Goal: Information Seeking & Learning: Learn about a topic

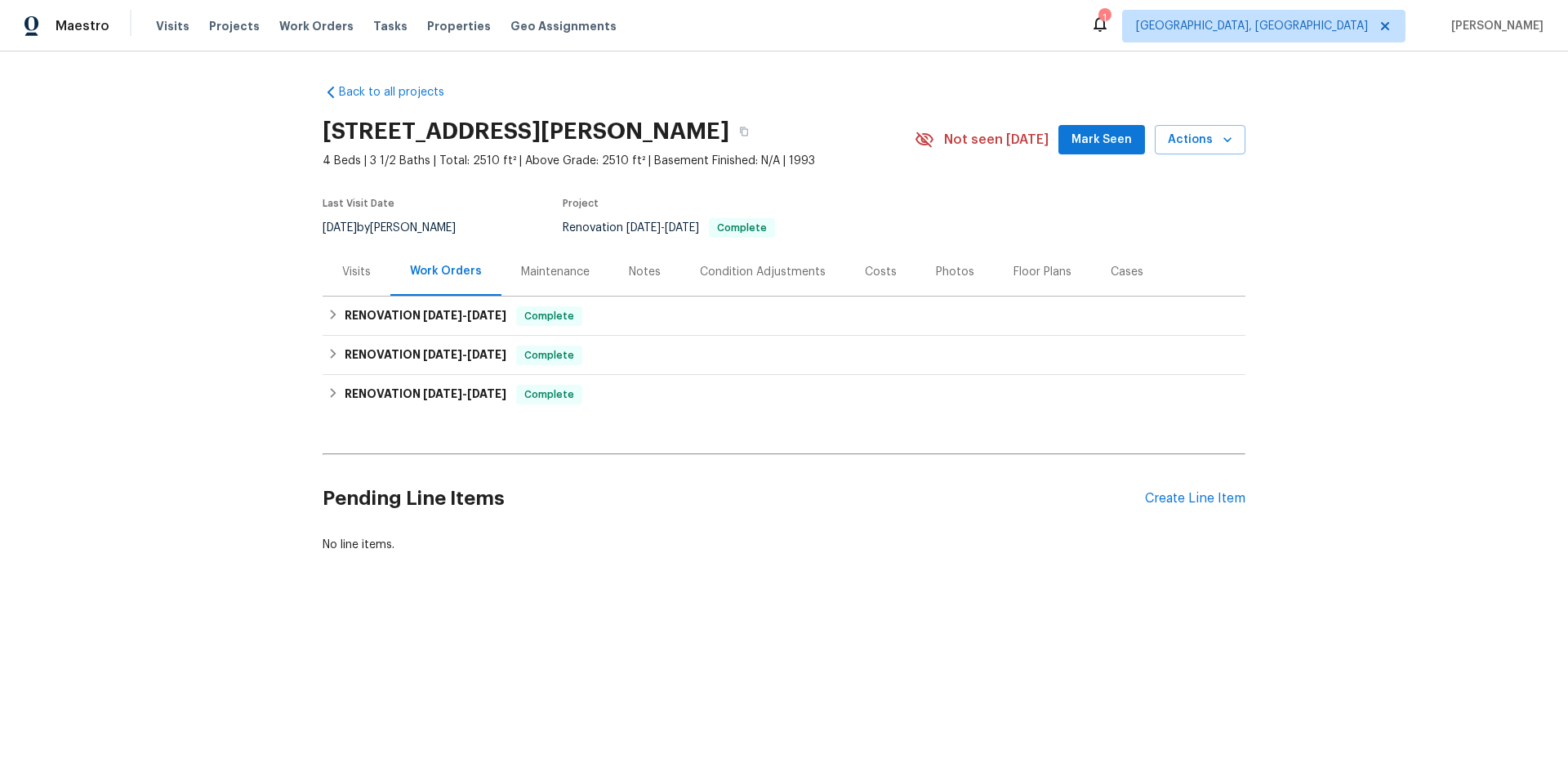
click at [350, 275] on div "Visits" at bounding box center [357, 271] width 29 height 16
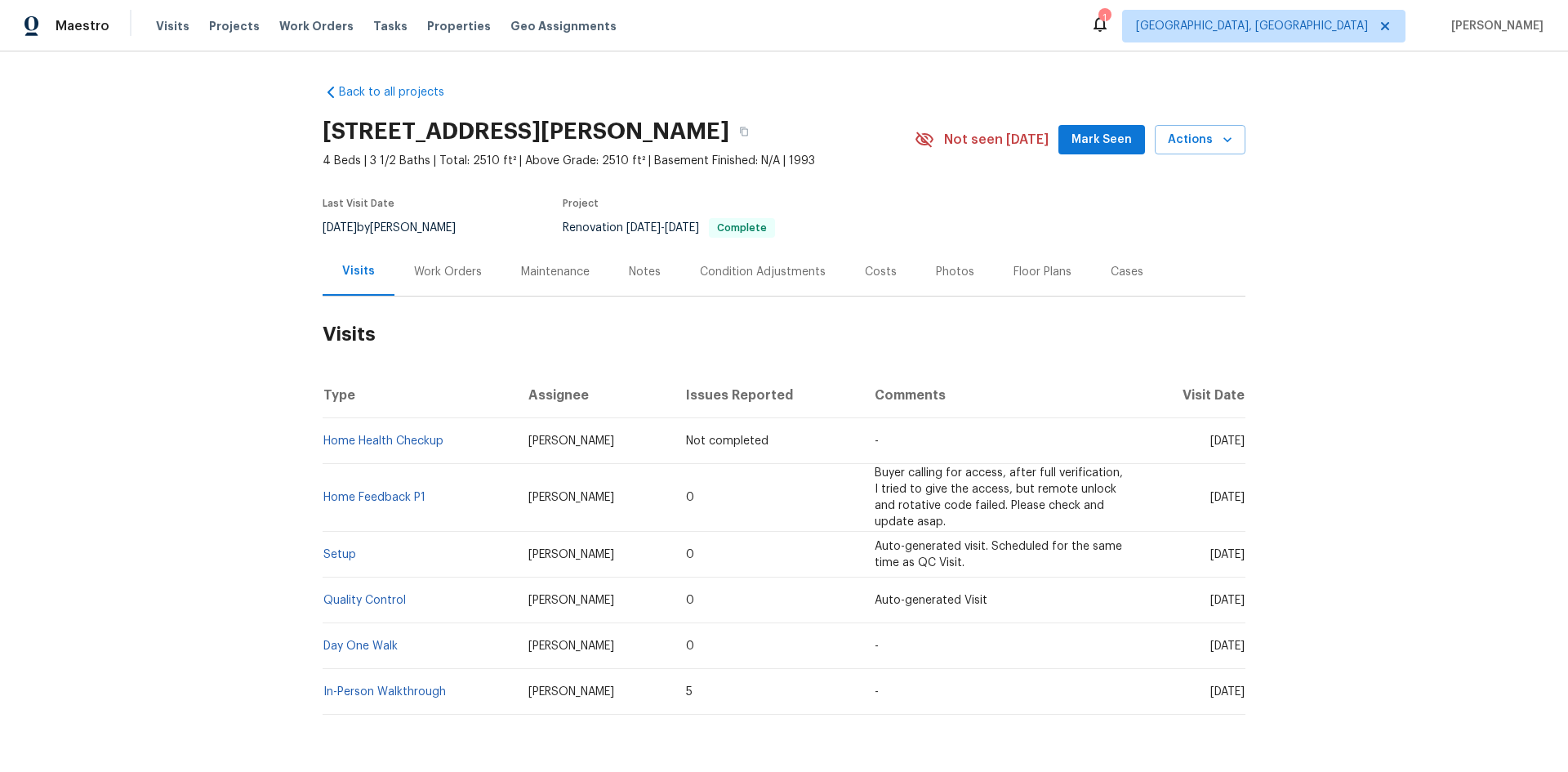
scroll to position [67, 0]
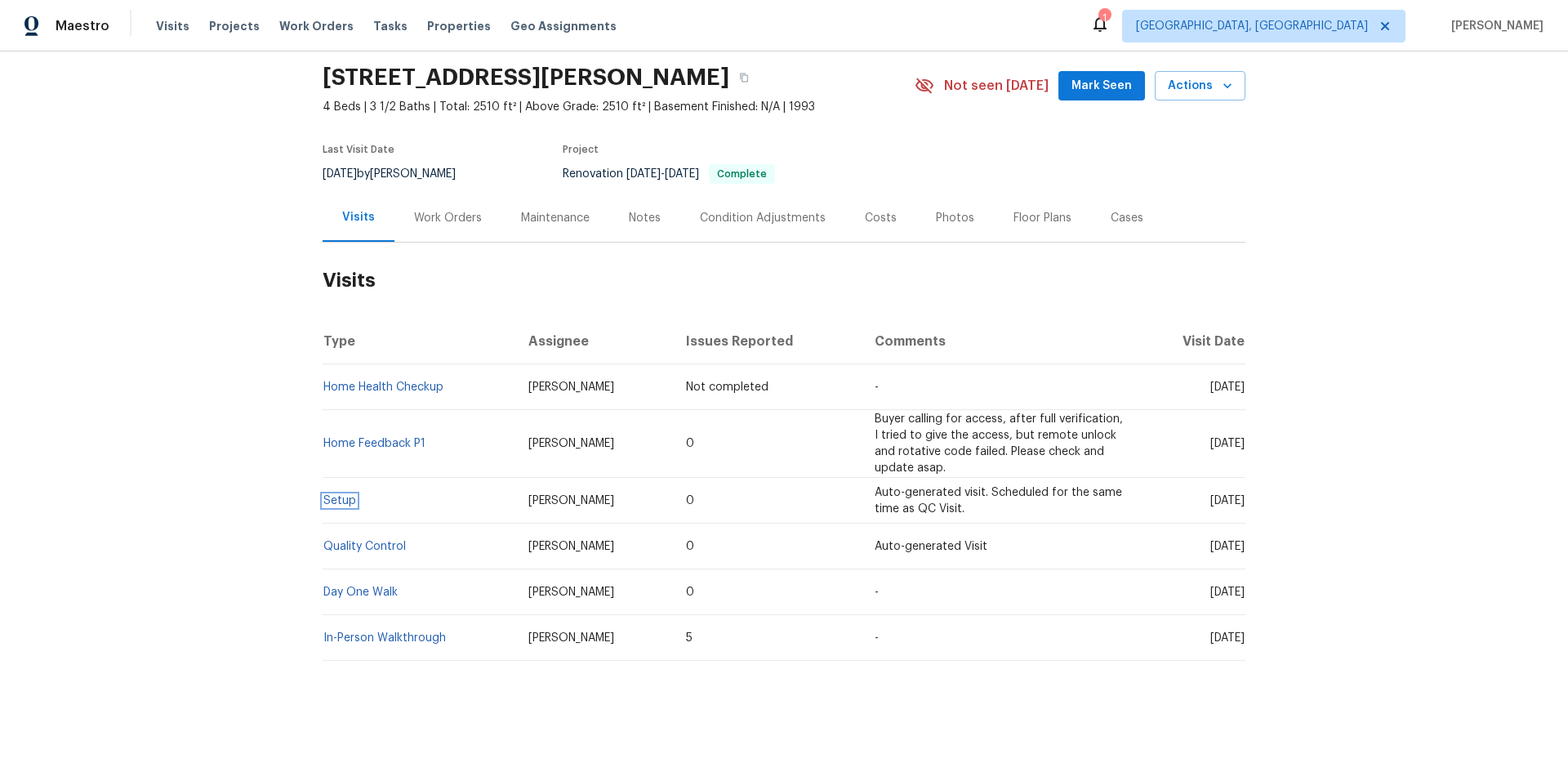
click at [338, 495] on link "Setup" at bounding box center [340, 501] width 33 height 12
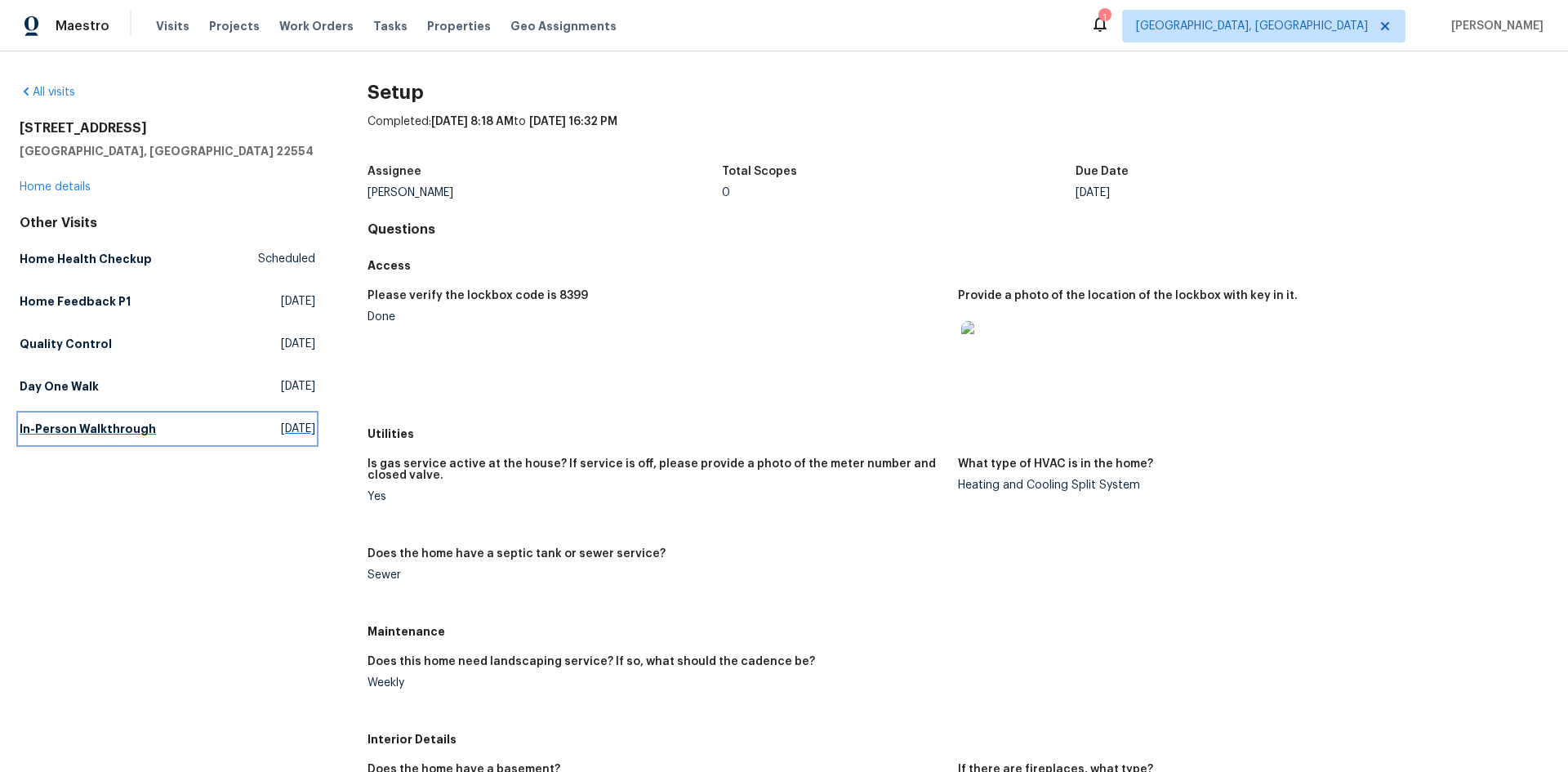
click at [71, 435] on h5 "In-Person Walkthrough" at bounding box center [87, 428] width 136 height 16
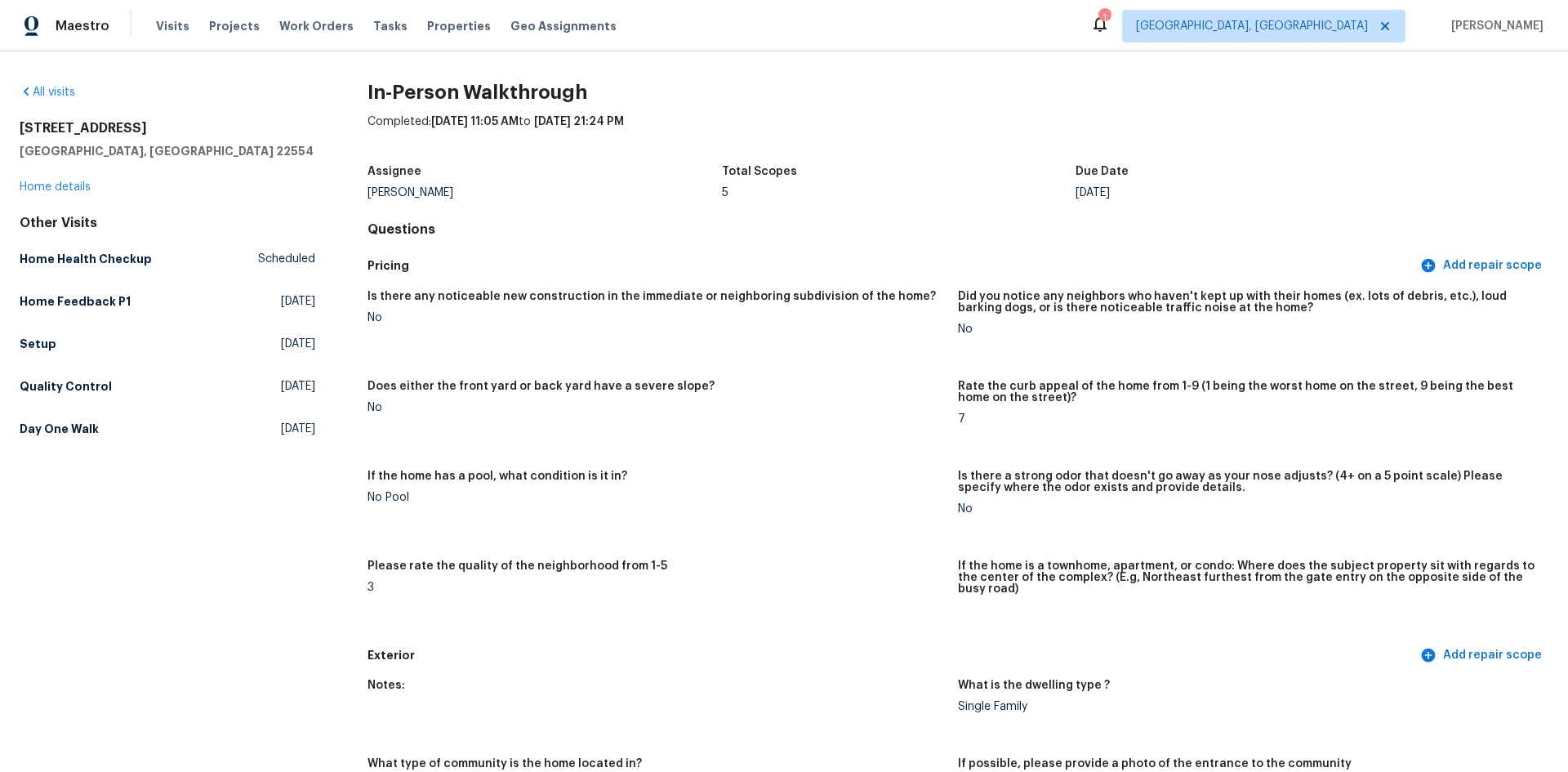
click at [879, 424] on figure "Does either the front yard or back yard have a severe slope? No" at bounding box center [663, 415] width 591 height 70
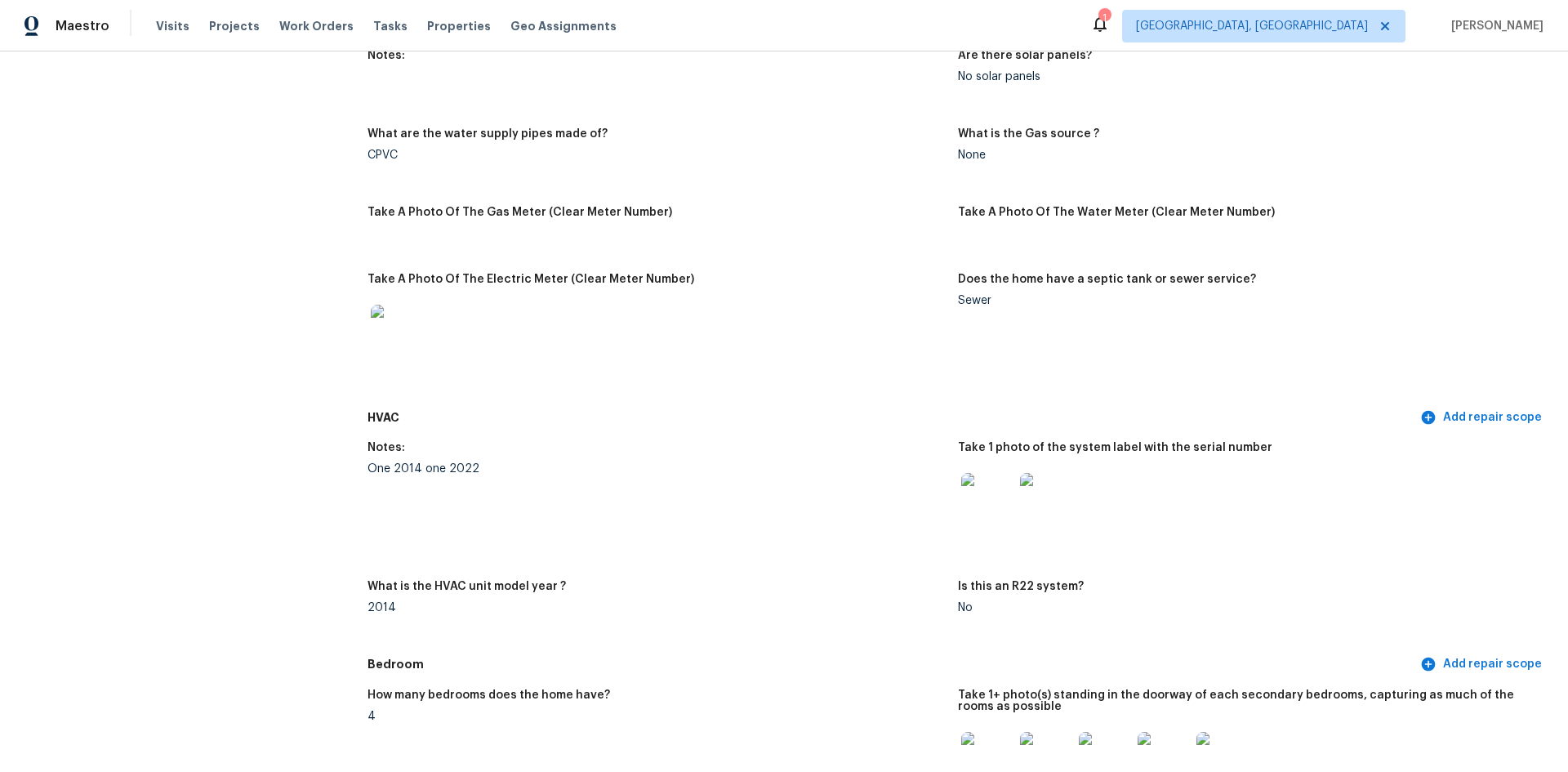
scroll to position [2411, 0]
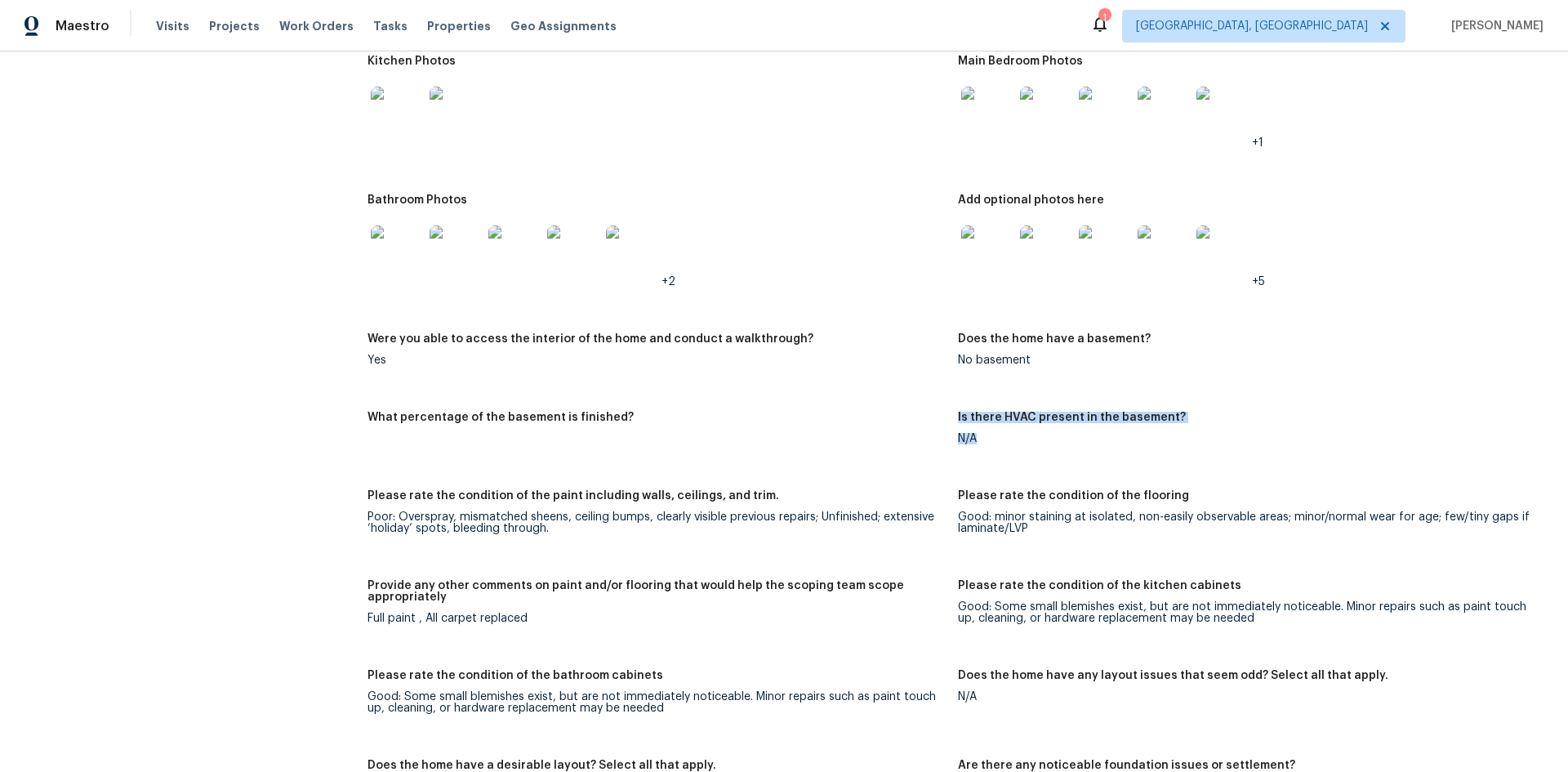
drag, startPoint x: 977, startPoint y: 433, endPoint x: 918, endPoint y: 426, distance: 59.4
click at [918, 426] on div "Notes: Living Room Photos Kitchen Photos Main Bedroom Photos +1 Bathroom Photos…" at bounding box center [958, 679] width 1181 height 1546
click at [1049, 433] on div "N/A" at bounding box center [1247, 439] width 577 height 12
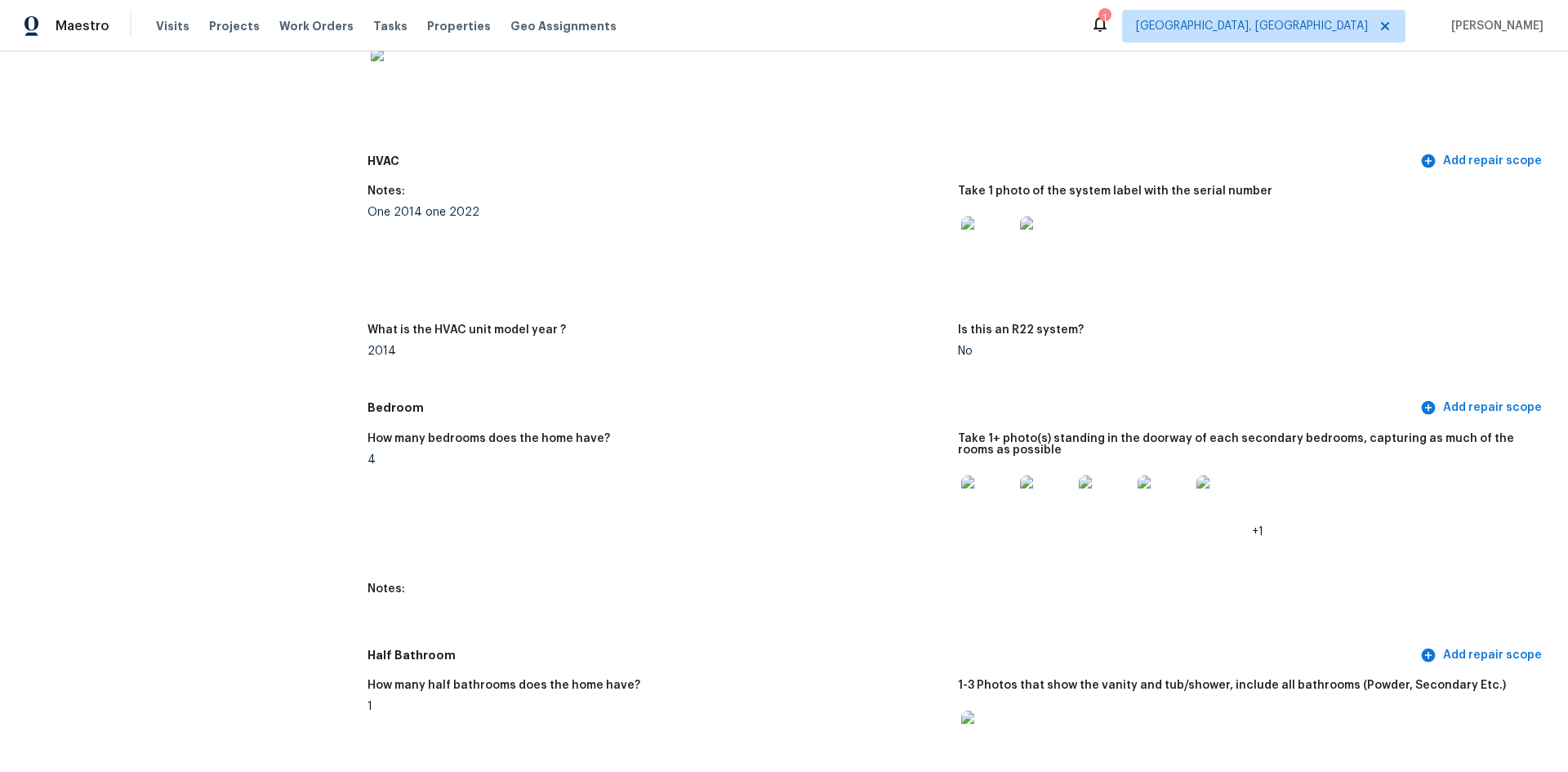
scroll to position [1318, 0]
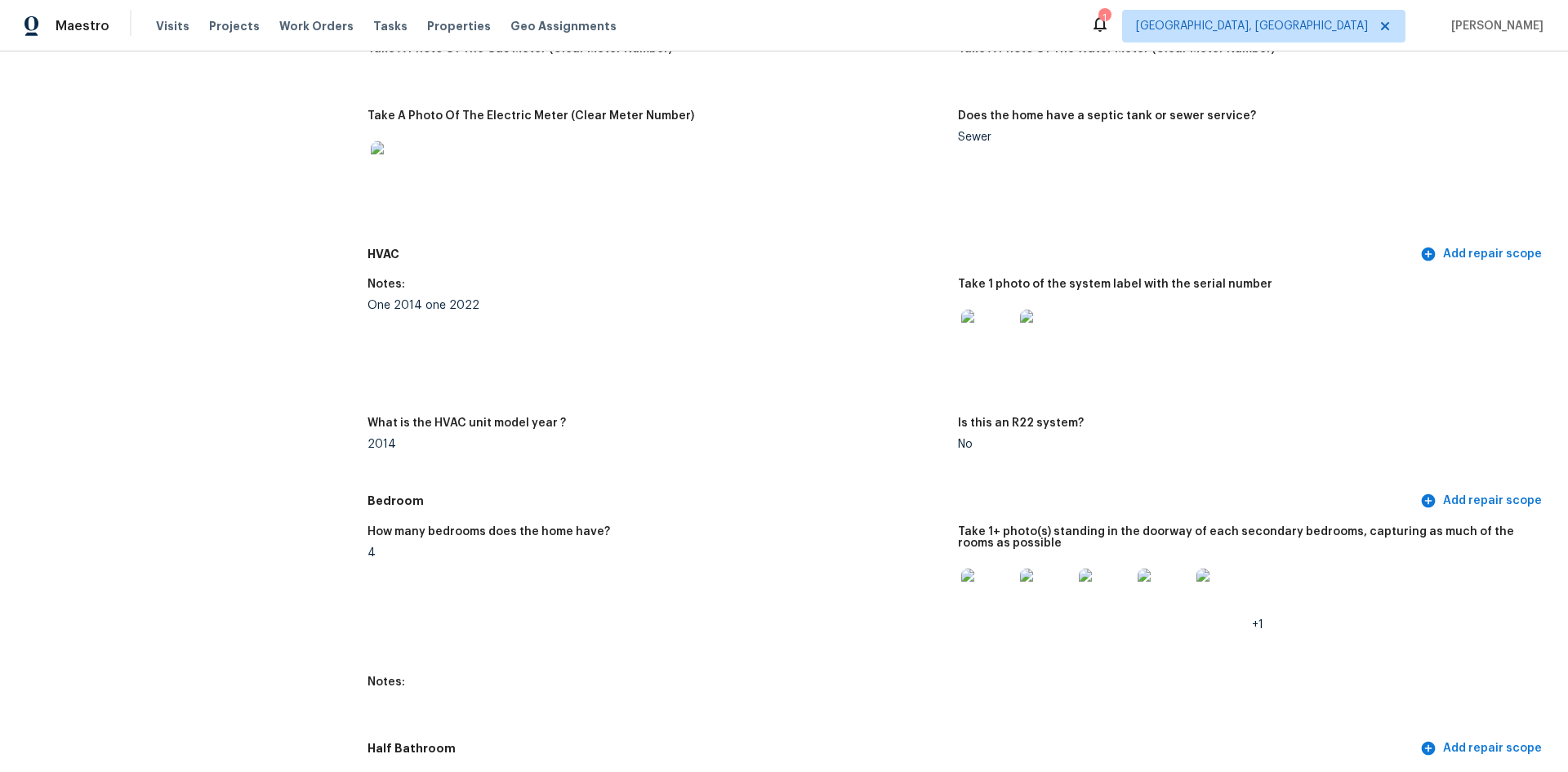
click at [978, 320] on img at bounding box center [987, 336] width 52 height 52
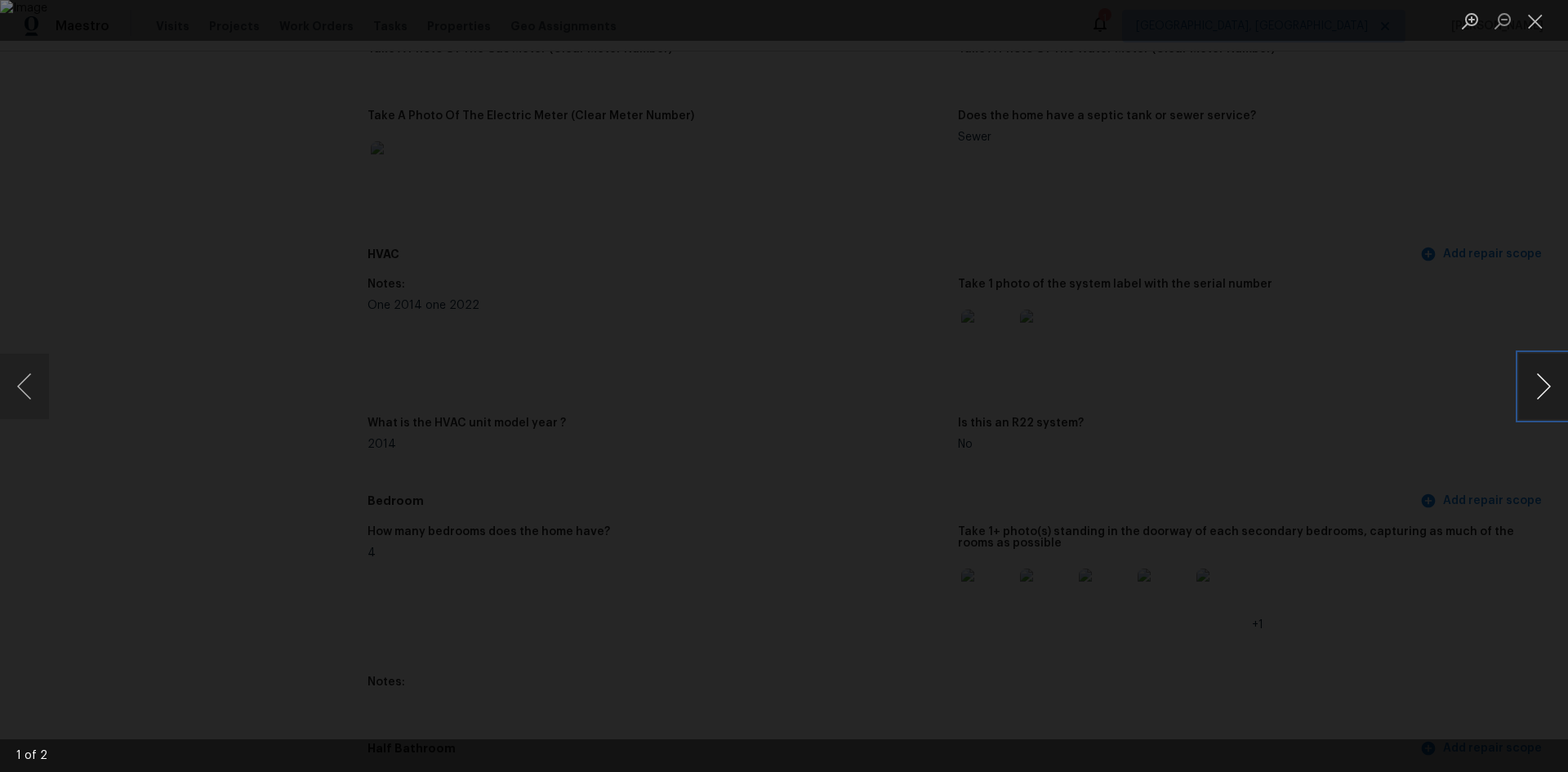
click at [1529, 374] on button "Next image" at bounding box center [1543, 387] width 49 height 66
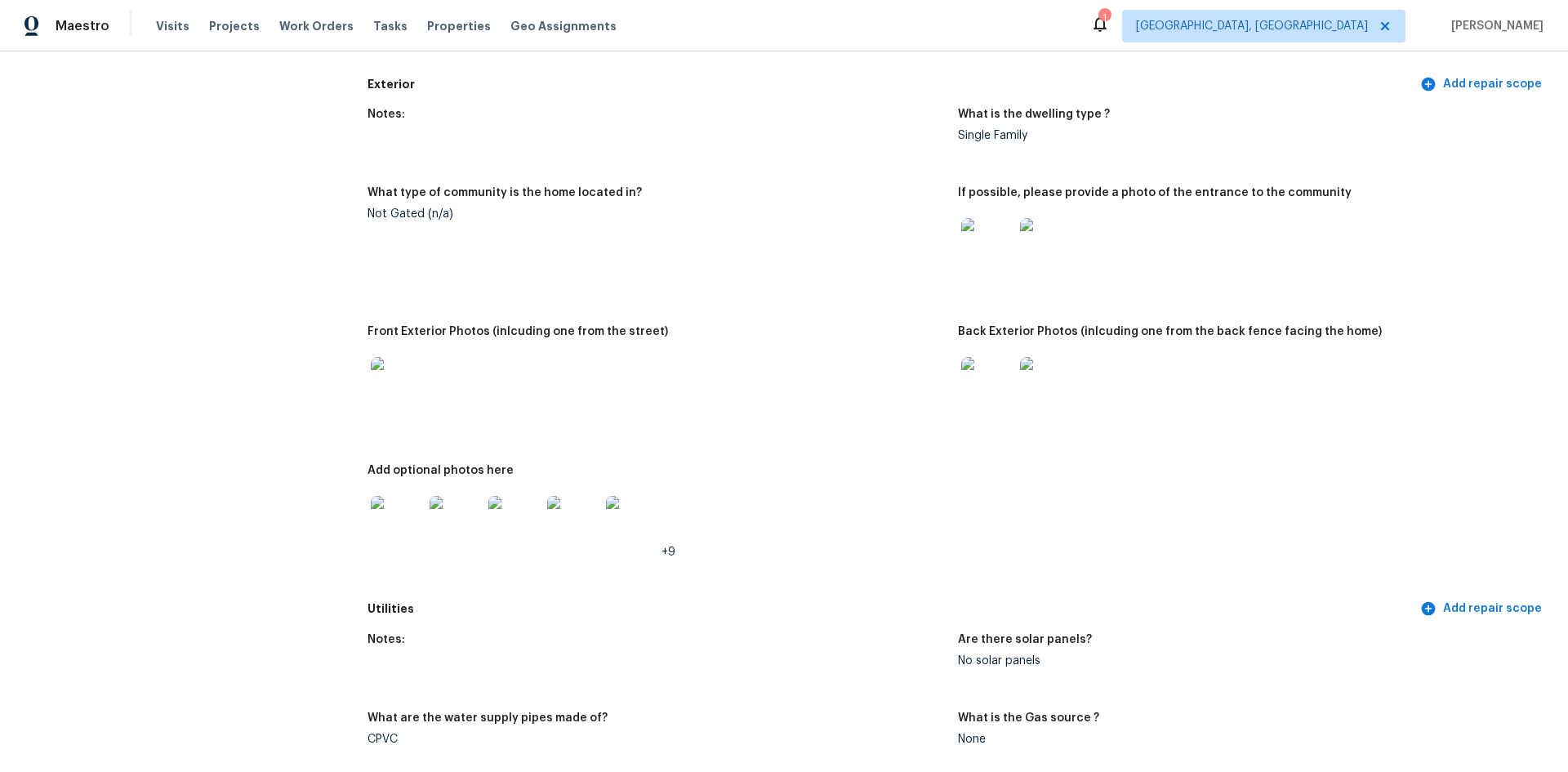
scroll to position [572, 0]
click at [398, 510] on img at bounding box center [397, 521] width 52 height 52
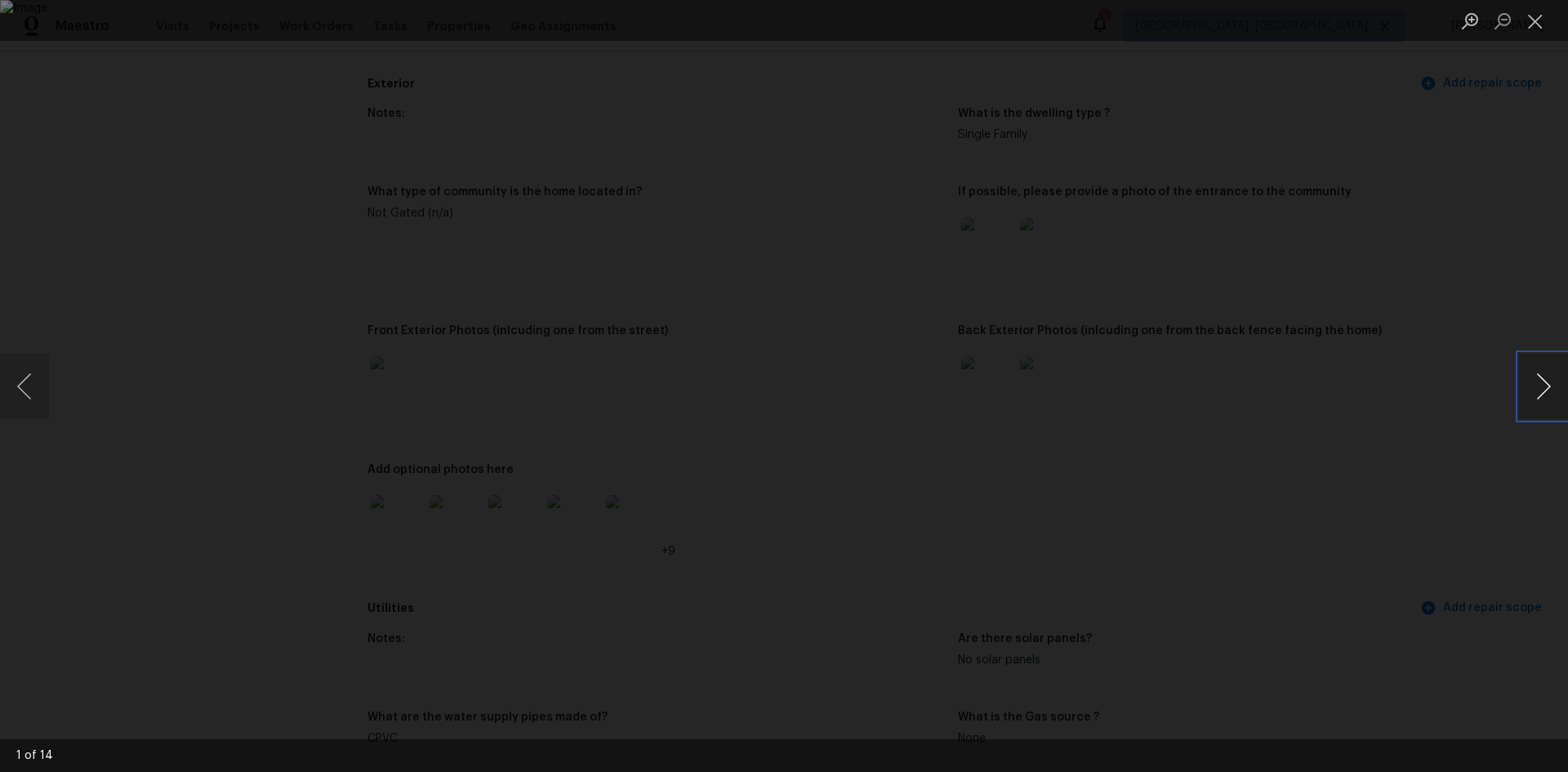
click at [1535, 393] on button "Next image" at bounding box center [1543, 387] width 49 height 66
click at [1535, 394] on button "Next image" at bounding box center [1543, 387] width 49 height 66
click at [1536, 395] on button "Next image" at bounding box center [1543, 387] width 49 height 66
click at [1535, 20] on button "Close lightbox" at bounding box center [1535, 21] width 33 height 29
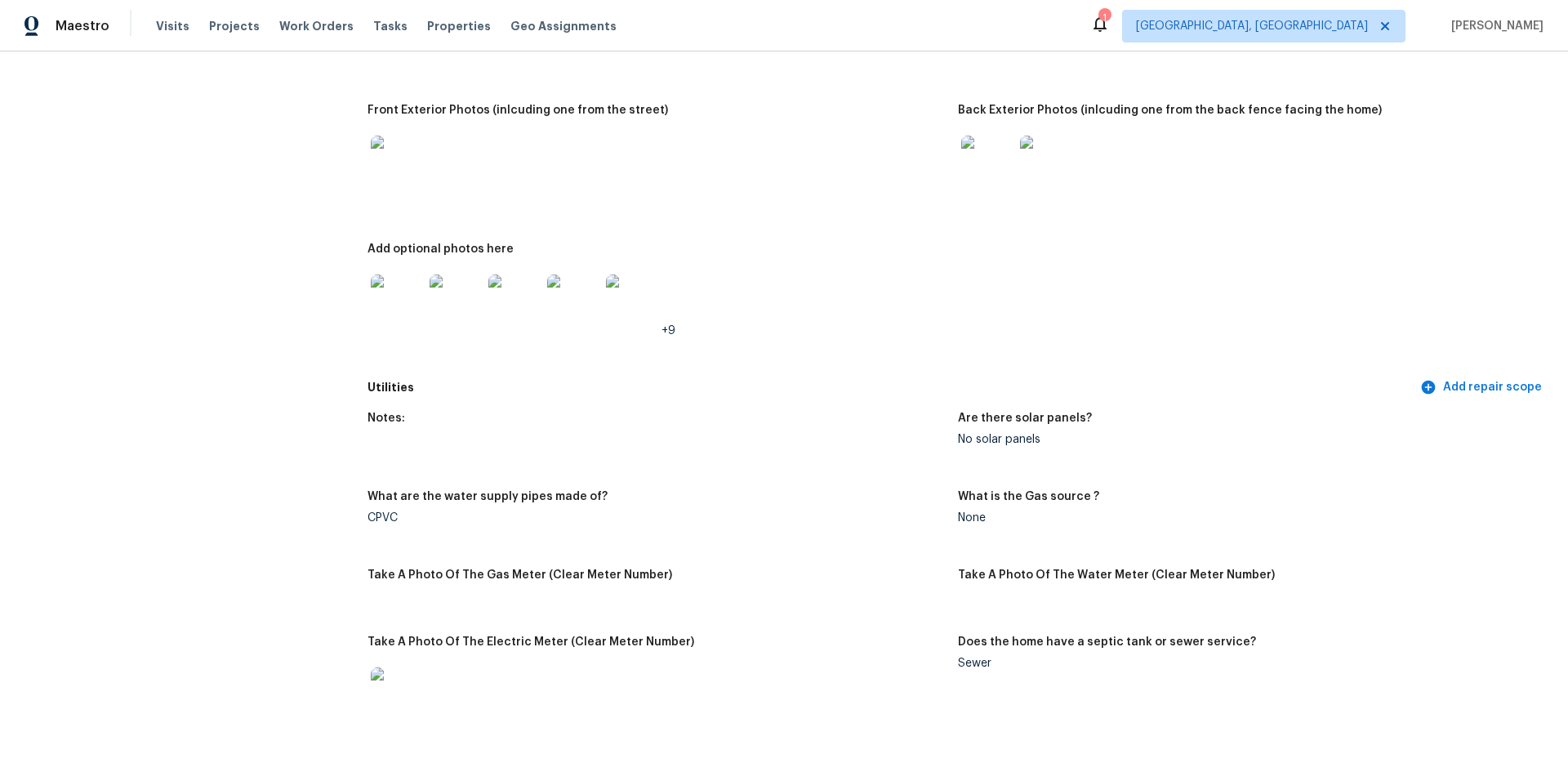
scroll to position [1037, 0]
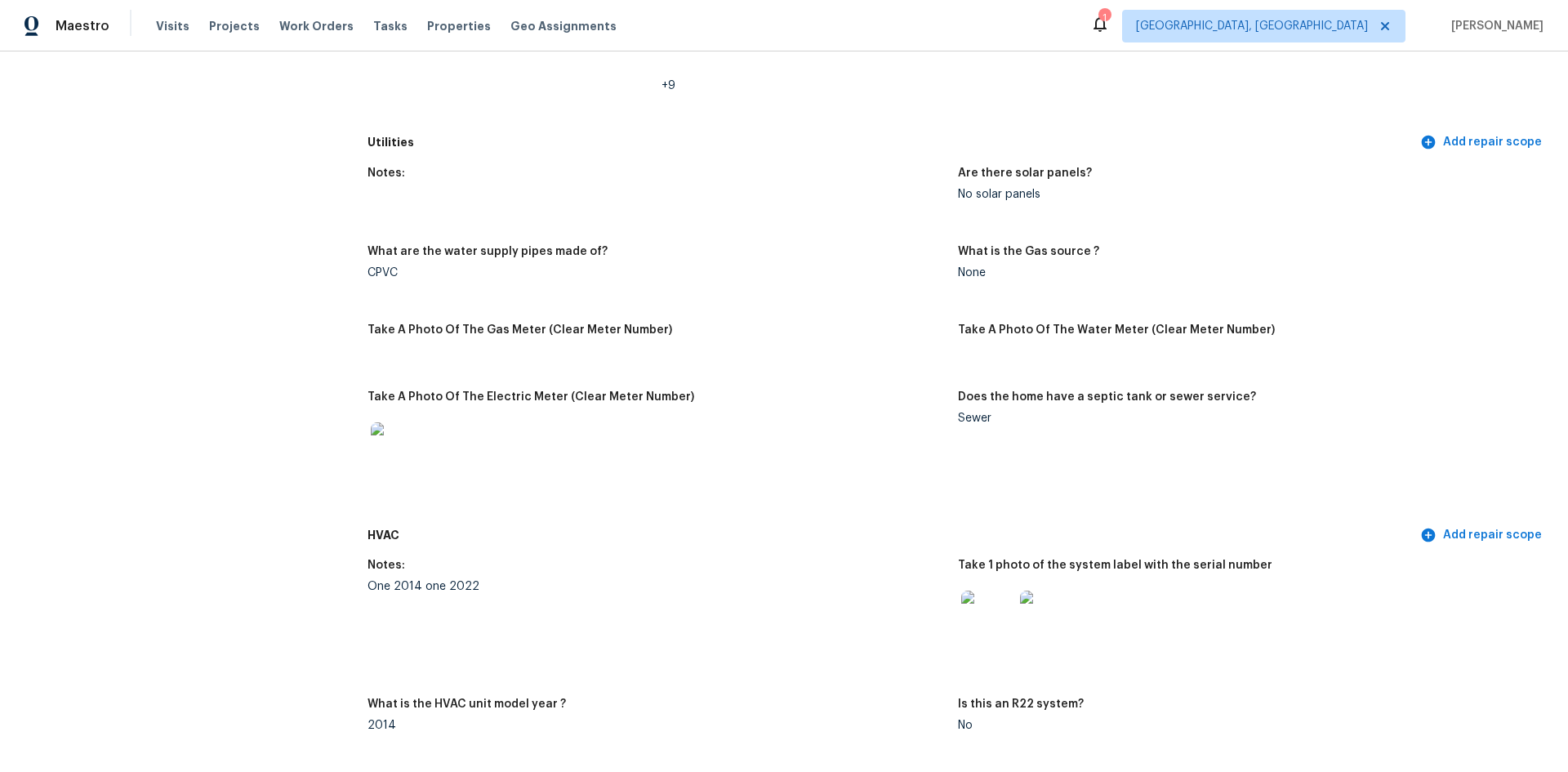
click at [1035, 616] on img at bounding box center [1046, 617] width 52 height 52
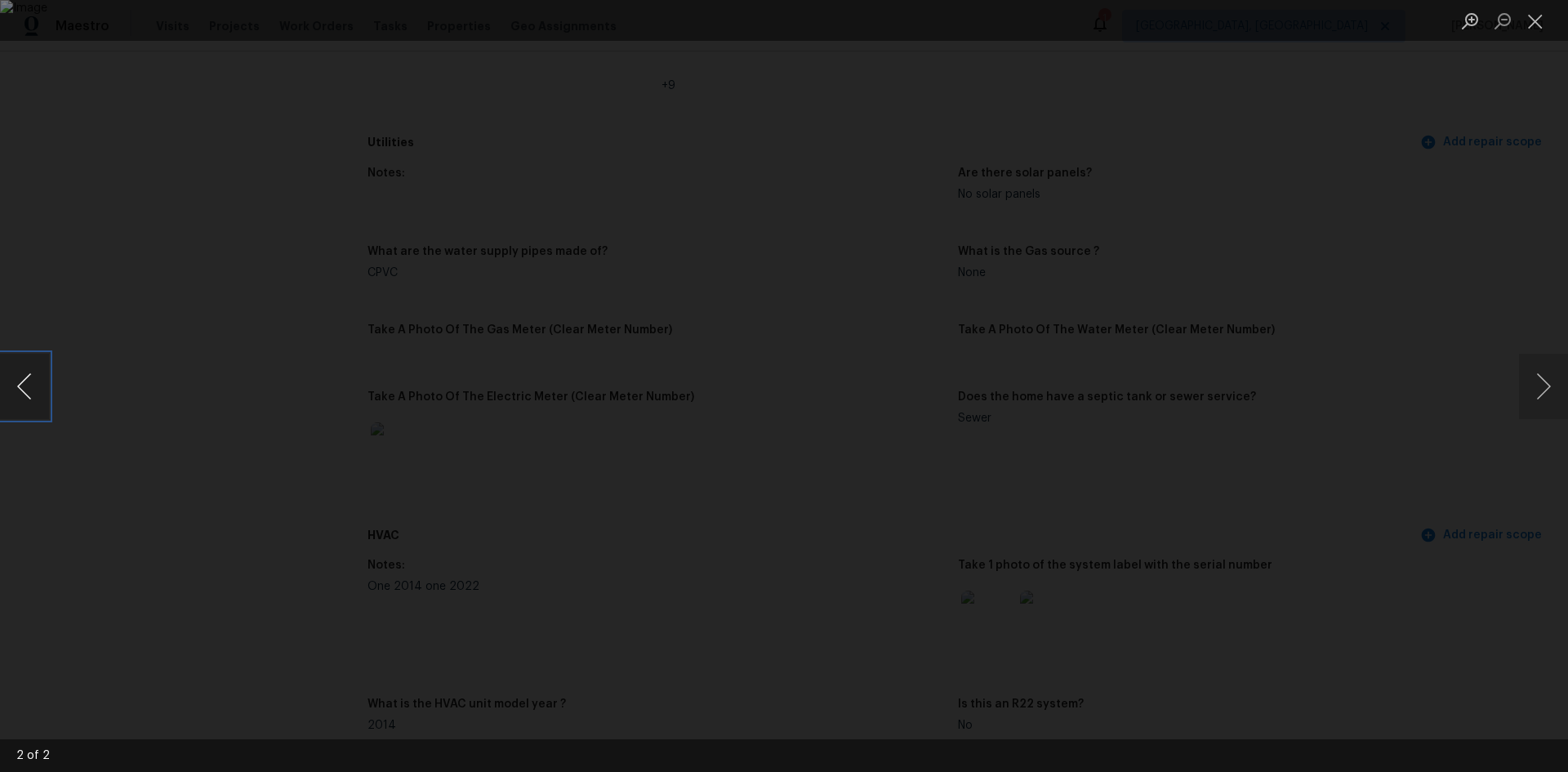
click at [18, 375] on button "Previous image" at bounding box center [24, 387] width 49 height 66
click at [1533, 386] on button "Next image" at bounding box center [1543, 387] width 49 height 66
click at [1527, 20] on button "Close lightbox" at bounding box center [1535, 21] width 33 height 29
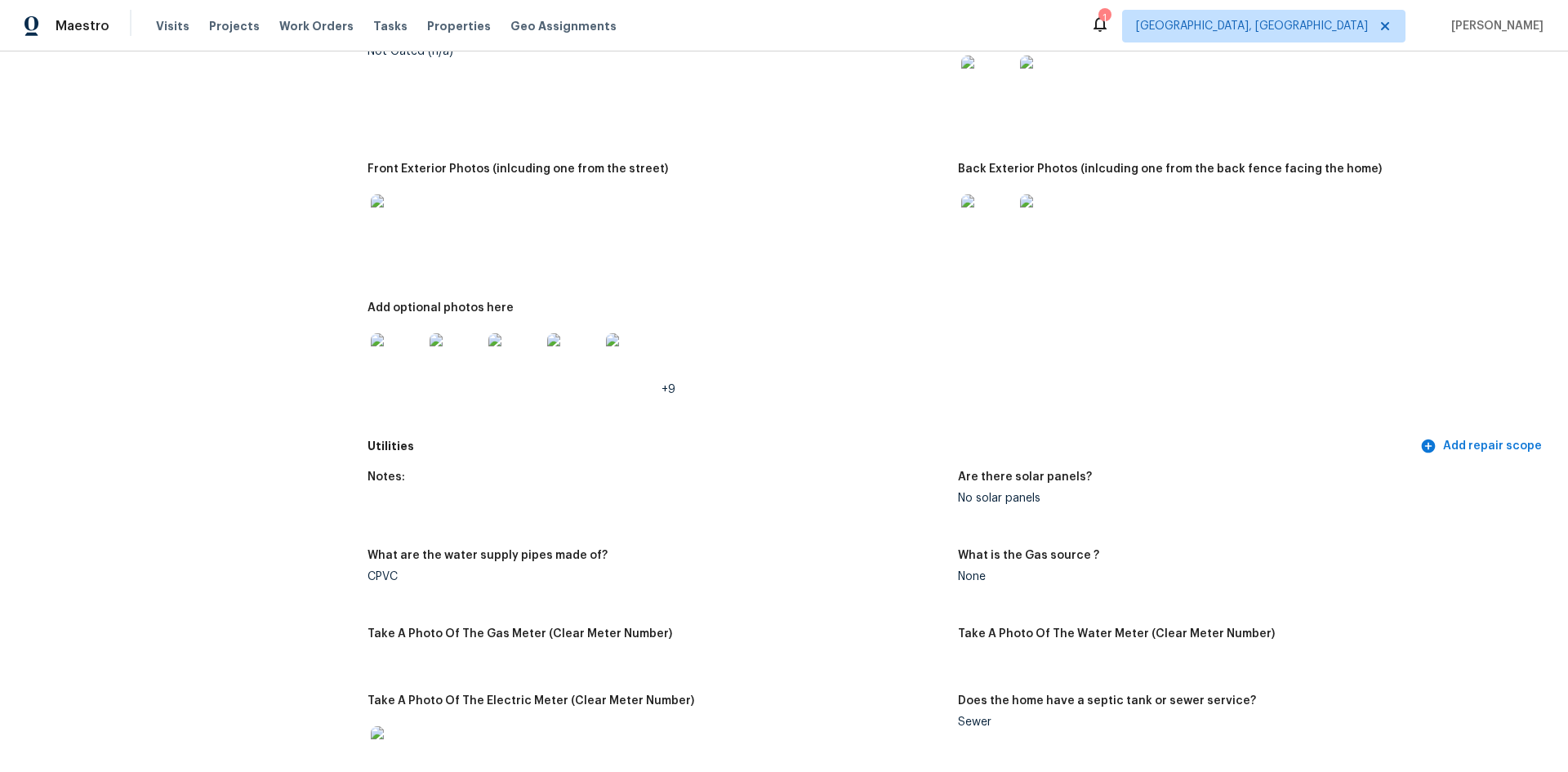
scroll to position [735, 0]
click at [586, 347] on img at bounding box center [573, 358] width 52 height 52
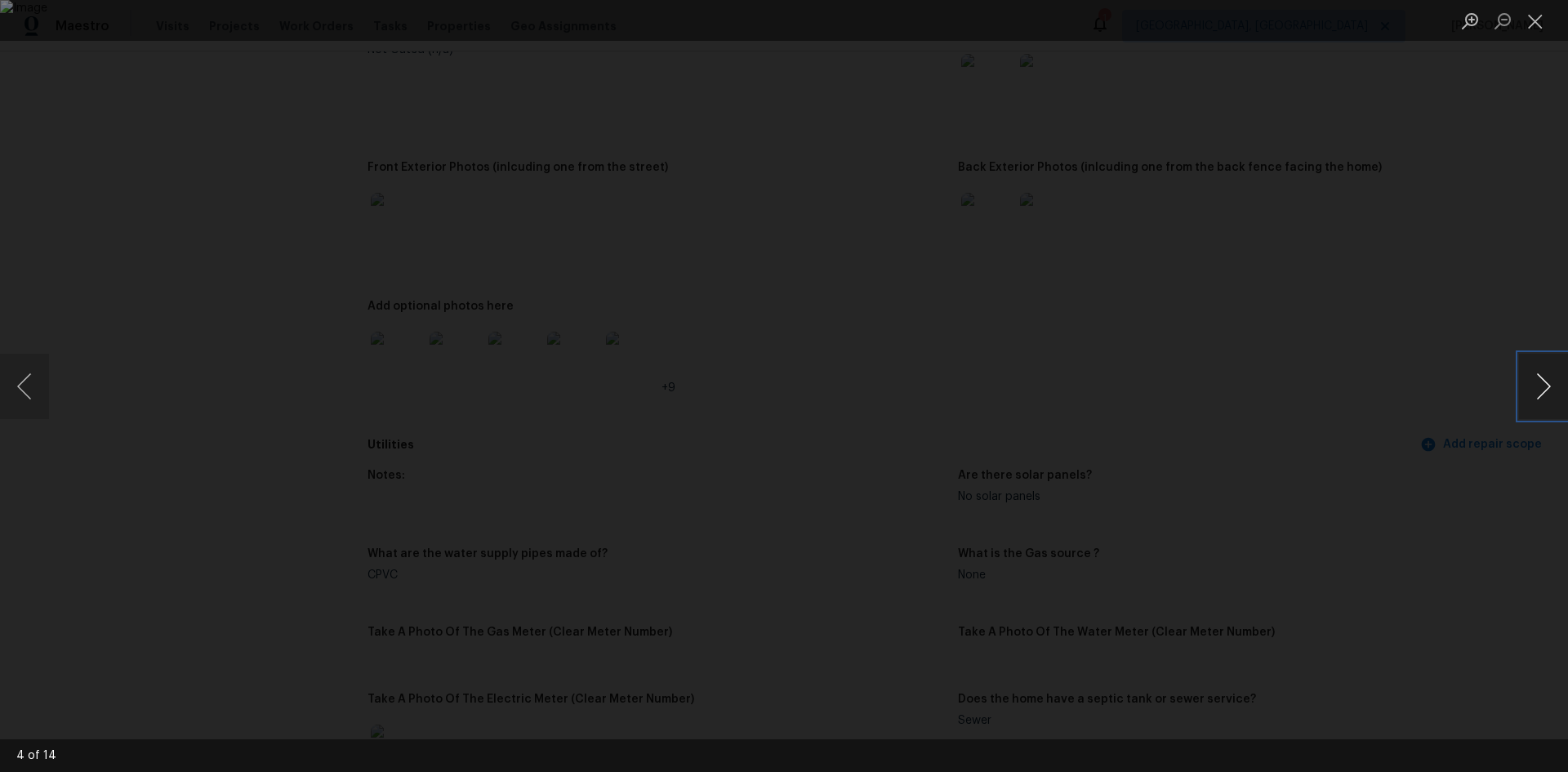
click at [1526, 391] on button "Next image" at bounding box center [1543, 387] width 49 height 66
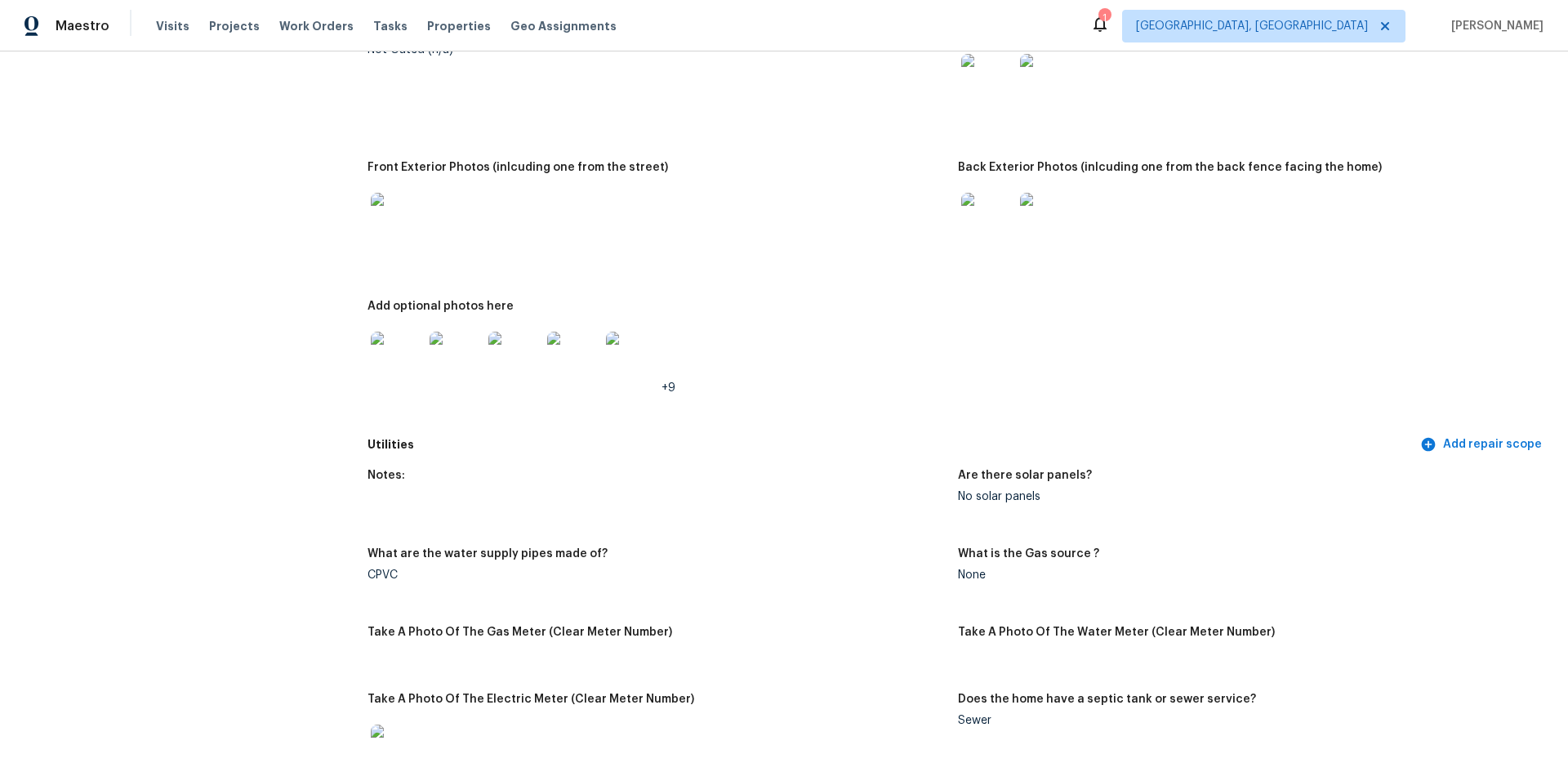
click at [981, 202] on img at bounding box center [987, 219] width 52 height 52
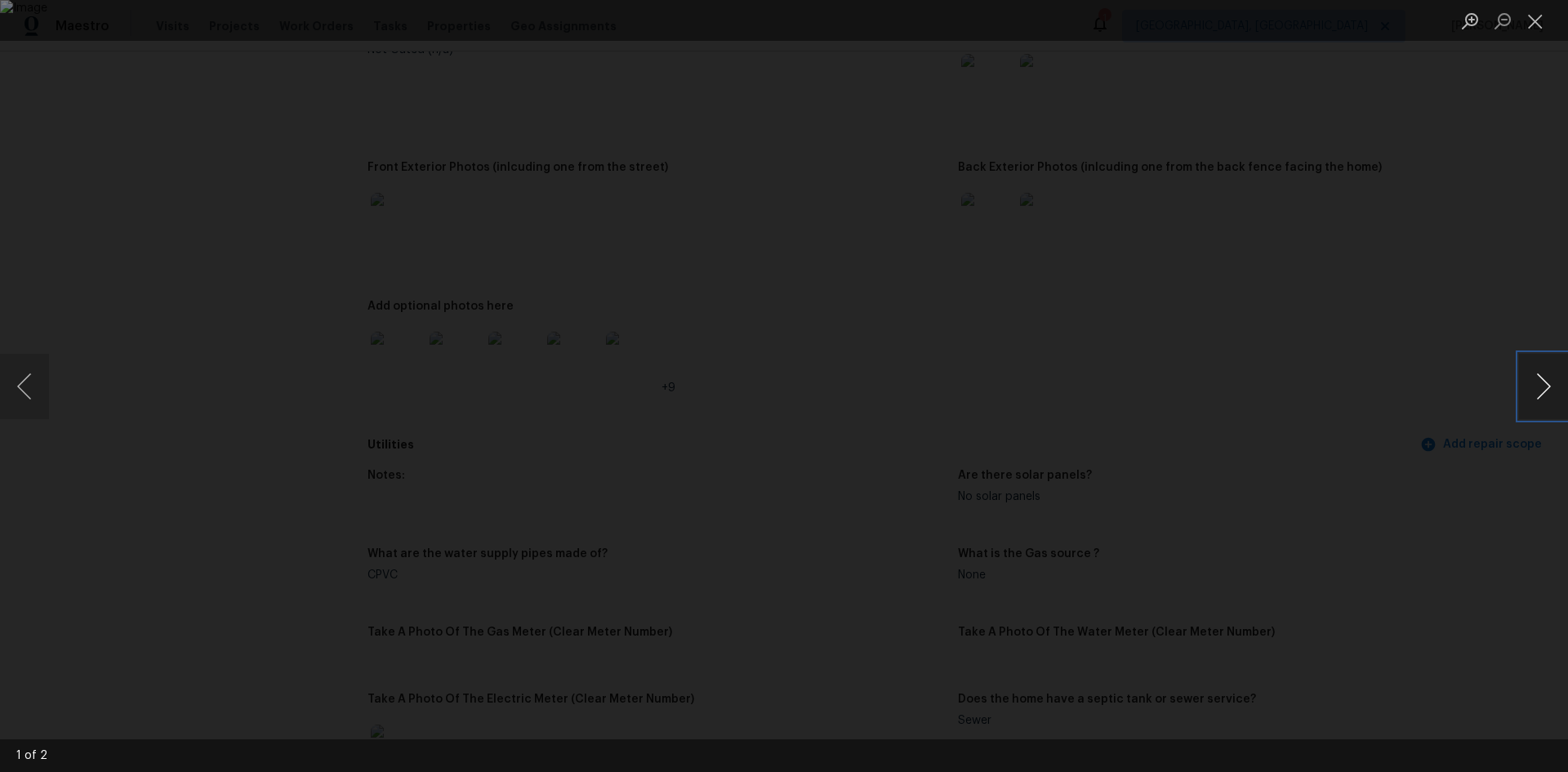
click at [1539, 382] on button "Next image" at bounding box center [1543, 387] width 49 height 66
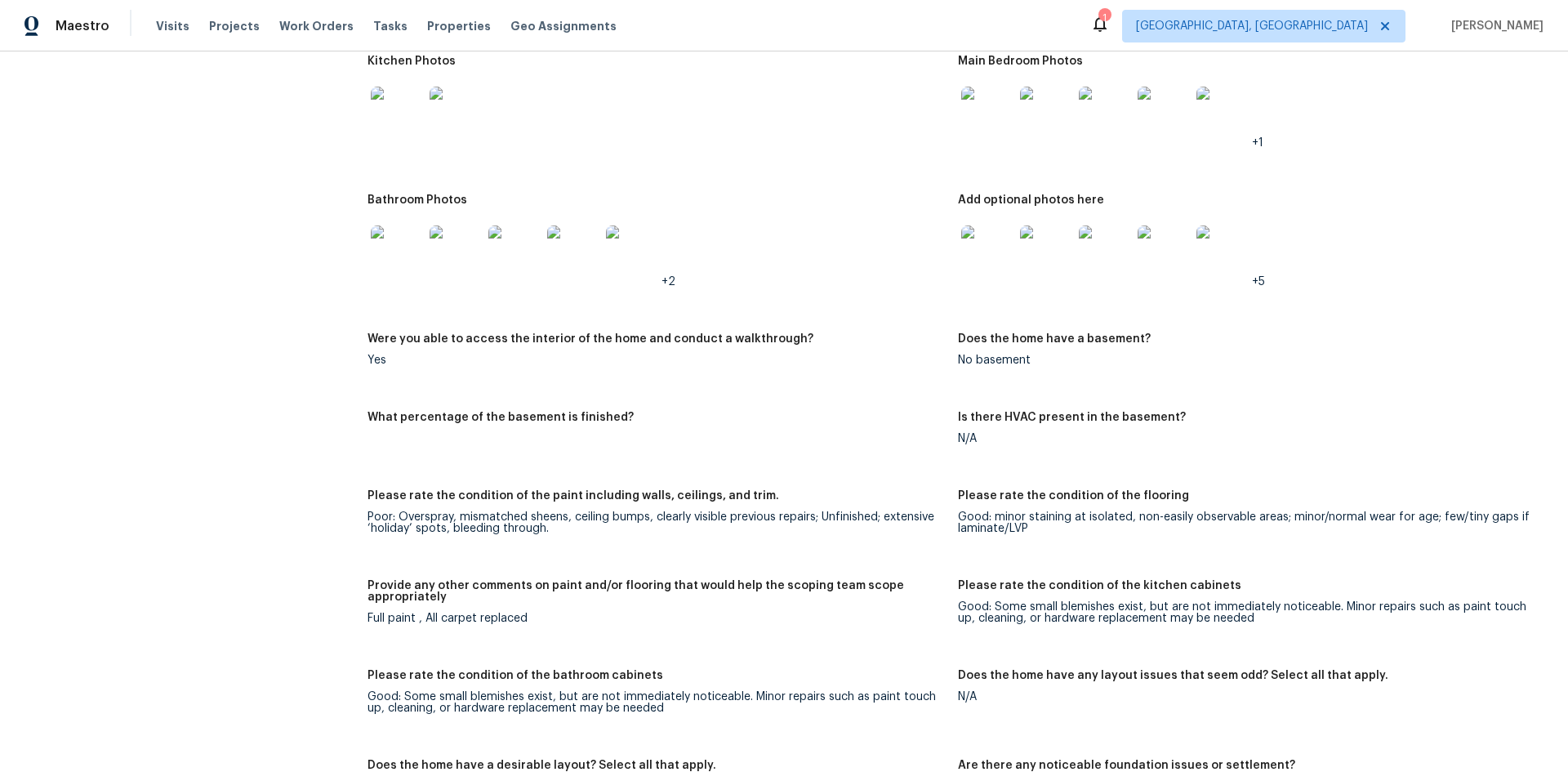
scroll to position [1325, 0]
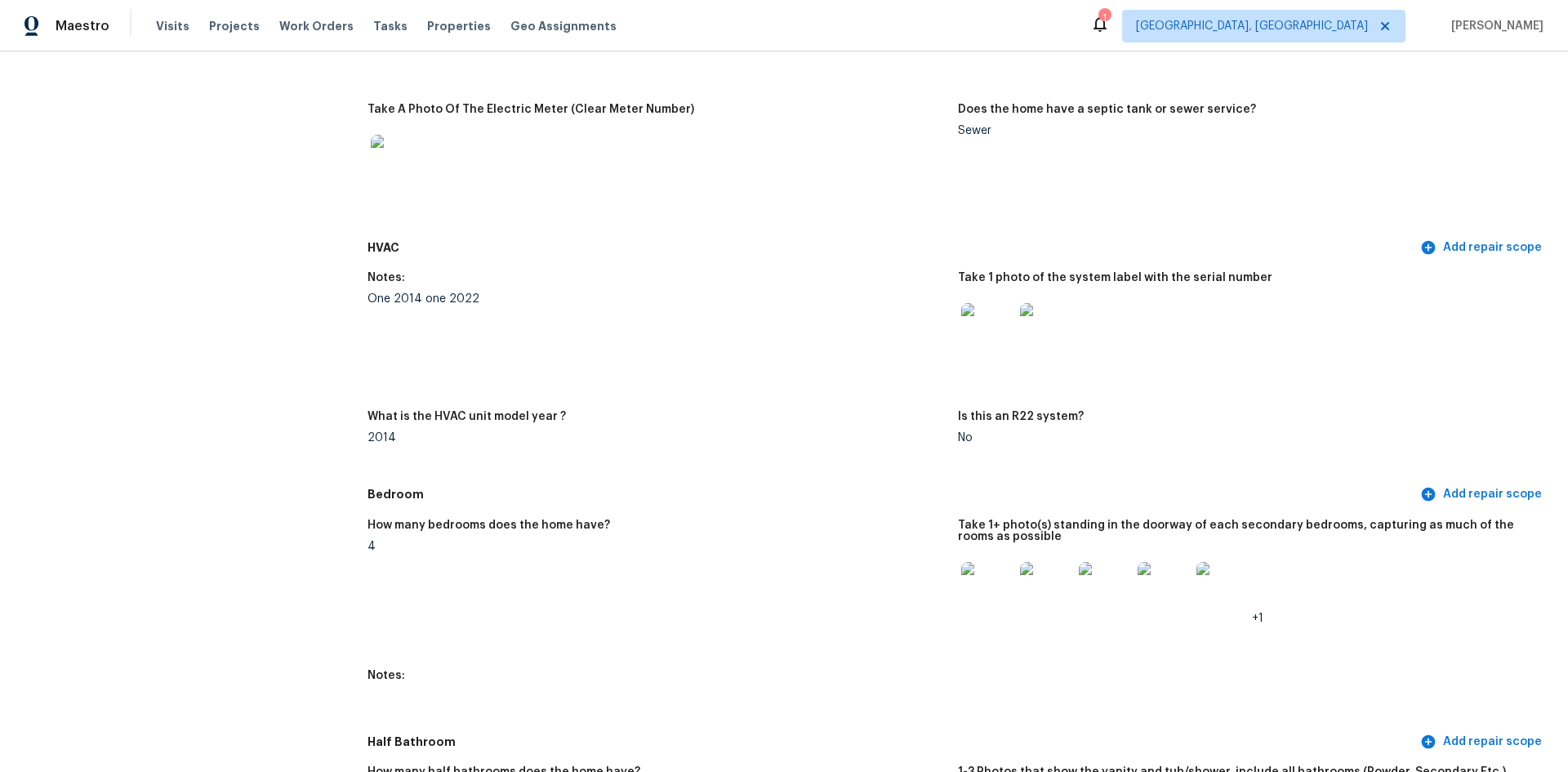
click at [400, 434] on figure "What is the HVAC unit model year ? 2014" at bounding box center [663, 440] width 591 height 59
drag, startPoint x: 397, startPoint y: 427, endPoint x: 351, endPoint y: 427, distance: 46.0
click at [412, 432] on div "2014" at bounding box center [656, 438] width 577 height 12
drag, startPoint x: 477, startPoint y: 287, endPoint x: 359, endPoint y: 290, distance: 118.0
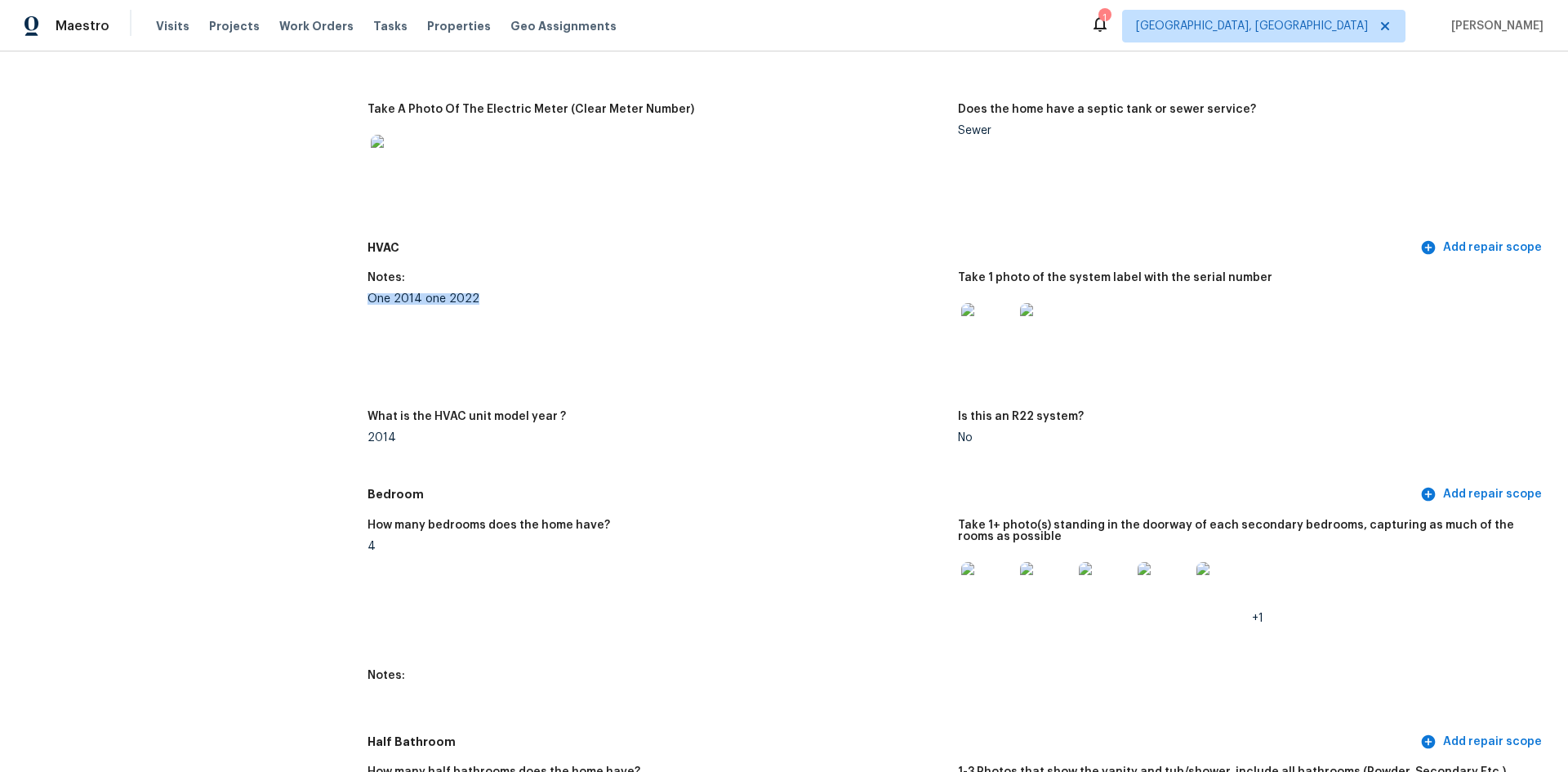
click at [407, 306] on figure "Notes: One 2014 one 2022" at bounding box center [663, 332] width 591 height 120
